Goal: Task Accomplishment & Management: Manage account settings

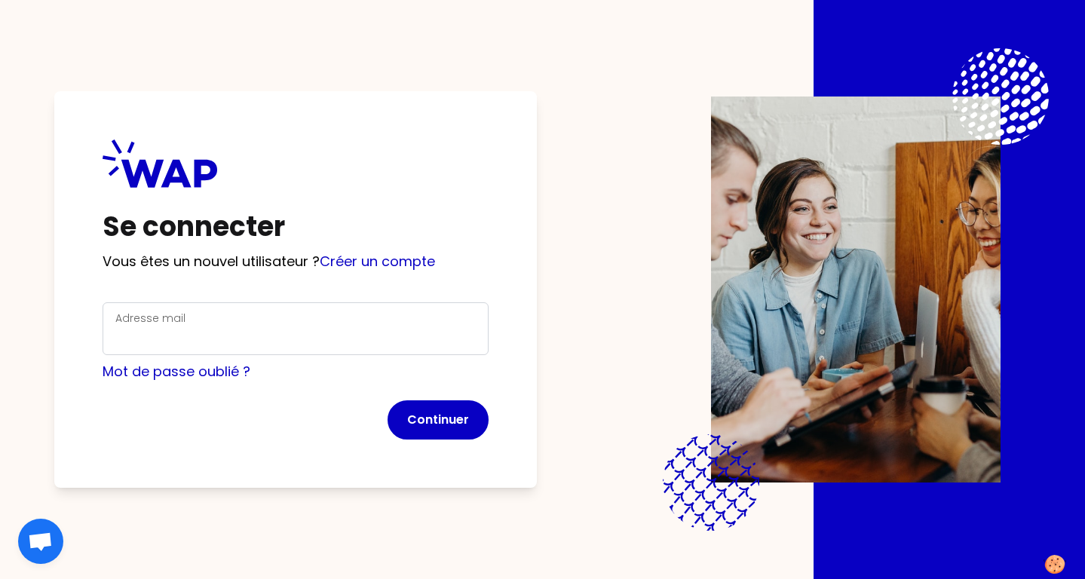
click at [306, 320] on div "Adresse mail" at bounding box center [295, 328] width 360 height 39
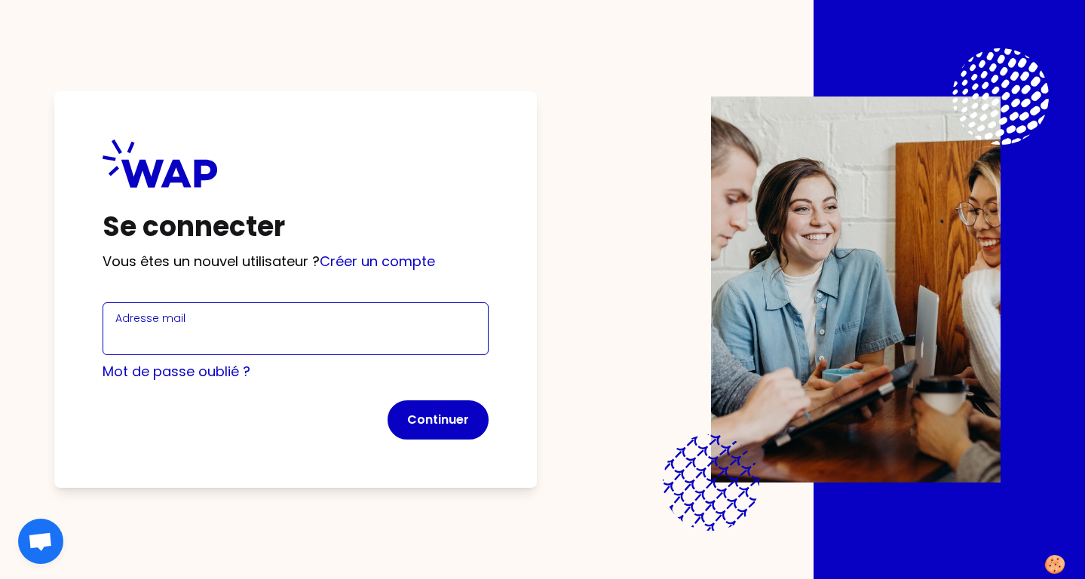
click at [307, 329] on input "Adresse mail" at bounding box center [295, 337] width 360 height 21
type input "[EMAIL_ADDRESS][DOMAIN_NAME]"
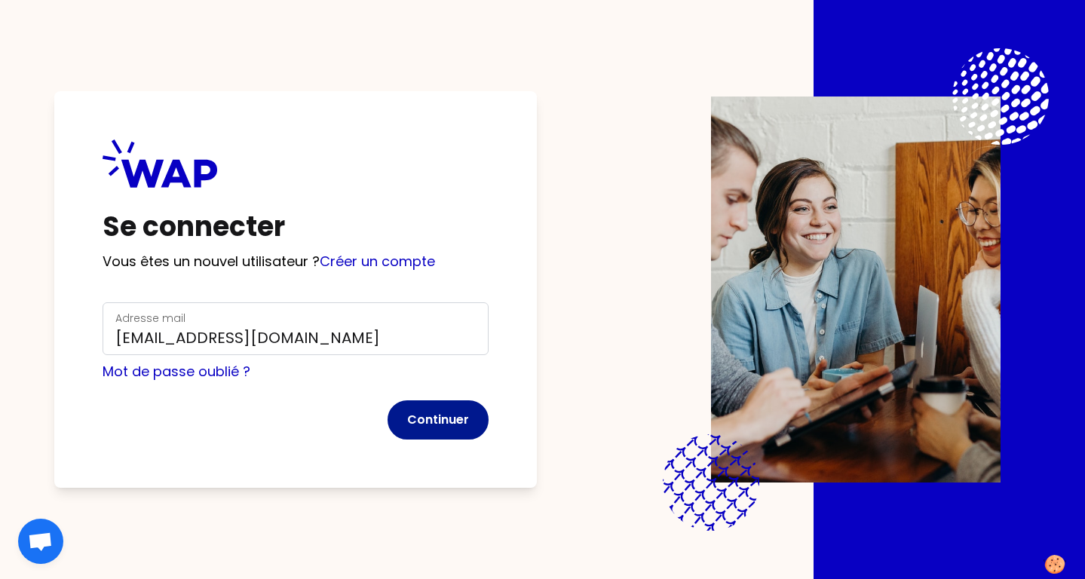
click at [438, 423] on button "Continuer" at bounding box center [437, 419] width 101 height 39
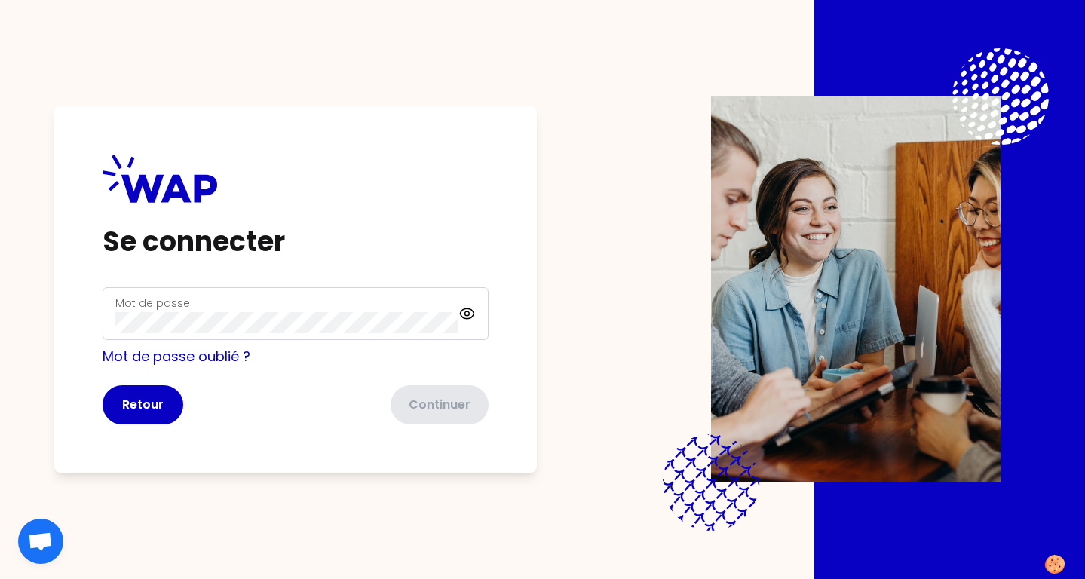
click at [406, 300] on div "Mot de passe" at bounding box center [286, 313] width 343 height 39
click at [472, 309] on icon at bounding box center [466, 314] width 17 height 18
click at [103, 419] on div "Retour Continuer" at bounding box center [296, 404] width 386 height 39
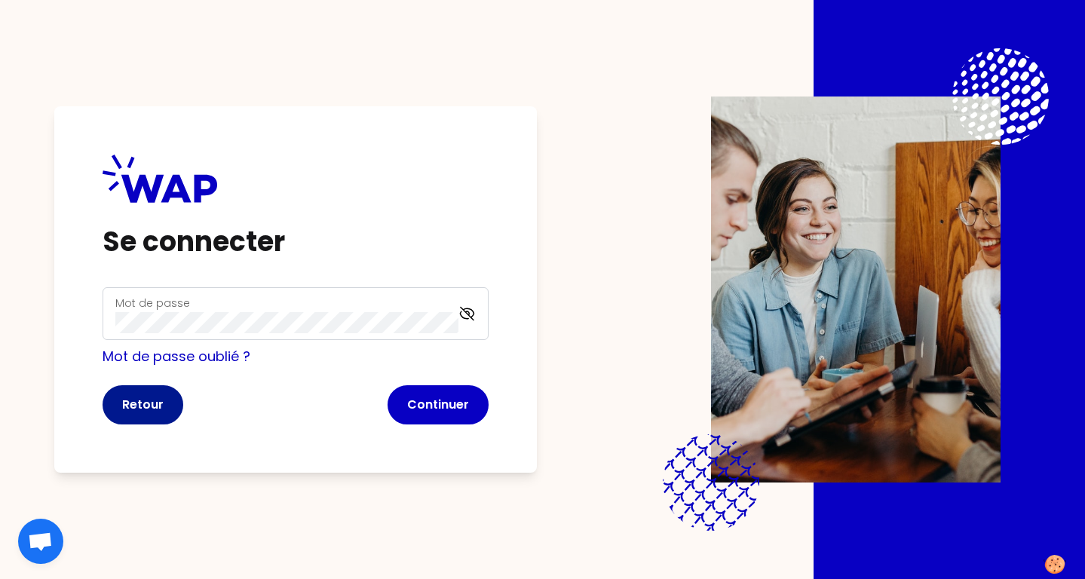
click at [121, 415] on button "Retour" at bounding box center [143, 404] width 81 height 39
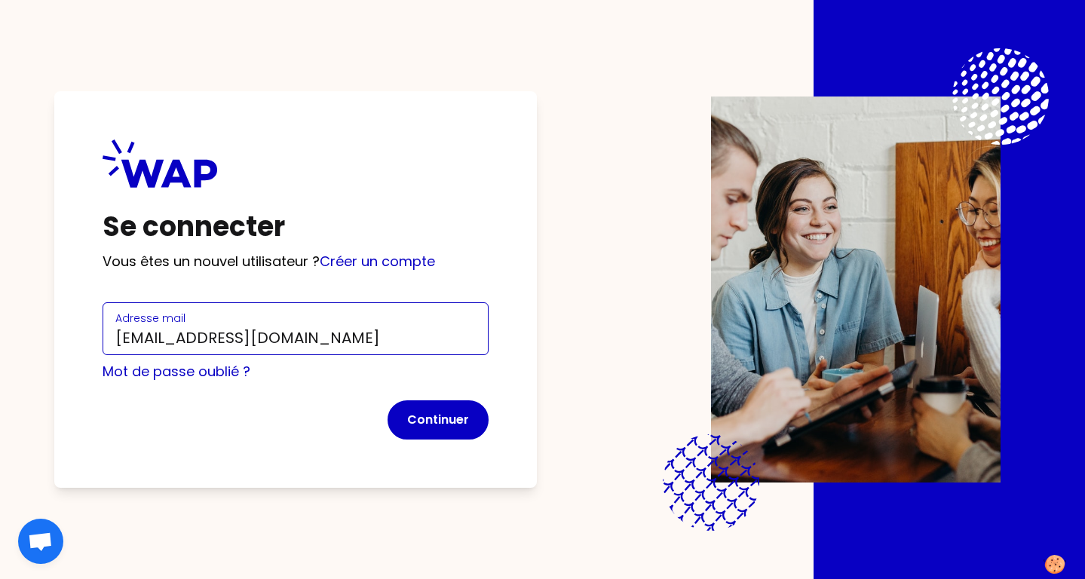
click at [205, 332] on input "sveniaparticipant@learnspace.fr" at bounding box center [295, 337] width 360 height 21
type input "svenia@learnspace.fr"
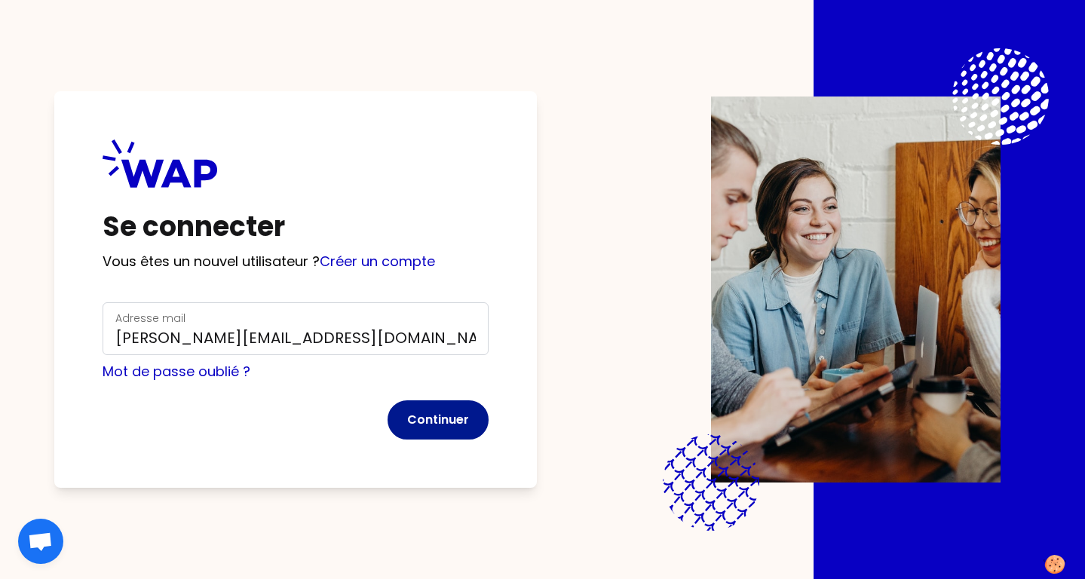
click at [440, 427] on button "Continuer" at bounding box center [437, 419] width 101 height 39
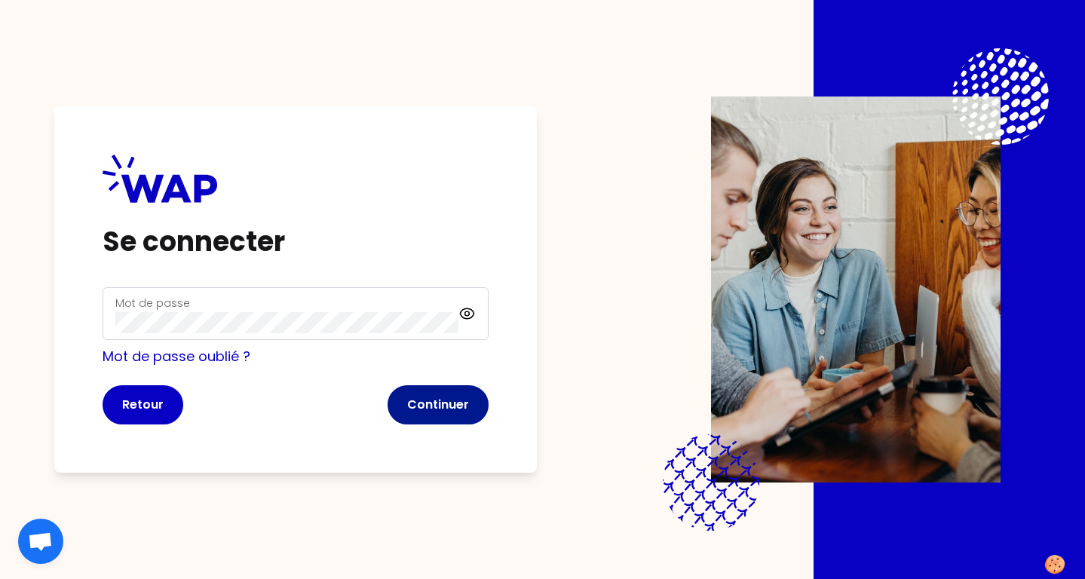
click at [464, 420] on button "Continuer" at bounding box center [437, 404] width 101 height 39
